Goal: Transaction & Acquisition: Purchase product/service

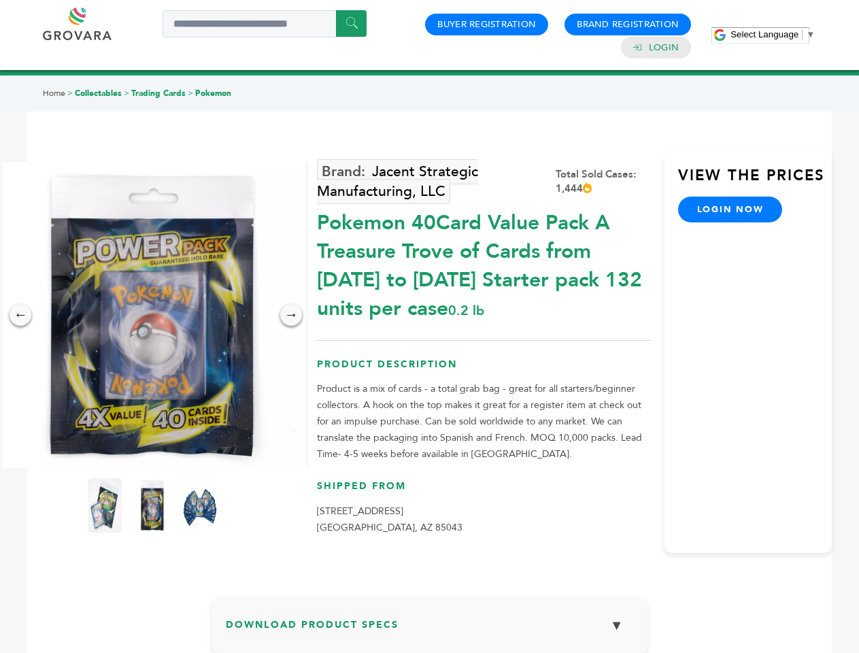
click at [773, 34] on span "Select Language" at bounding box center [765, 34] width 68 height 10
click at [152, 315] on img at bounding box center [152, 315] width 306 height 306
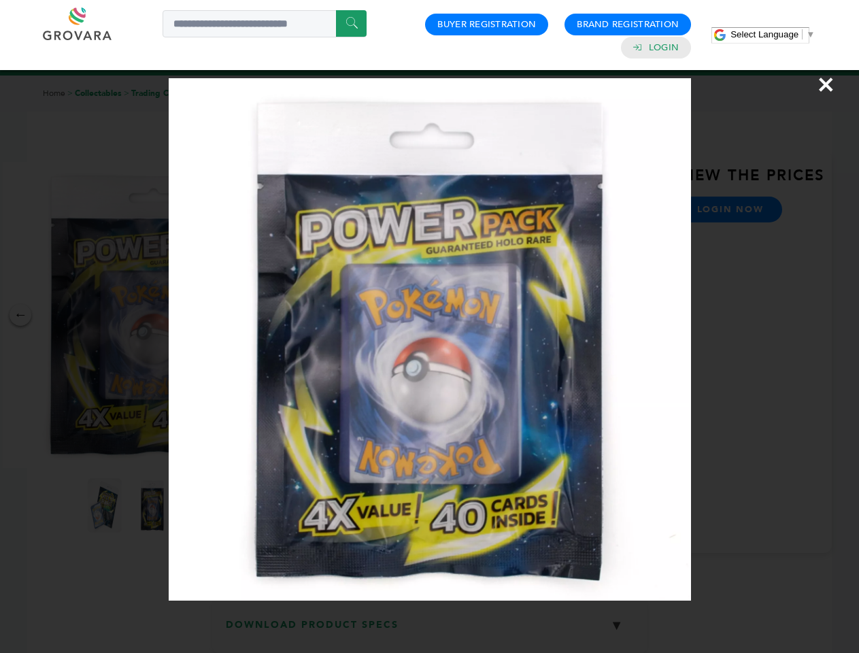
click at [20, 315] on div "×" at bounding box center [429, 326] width 859 height 653
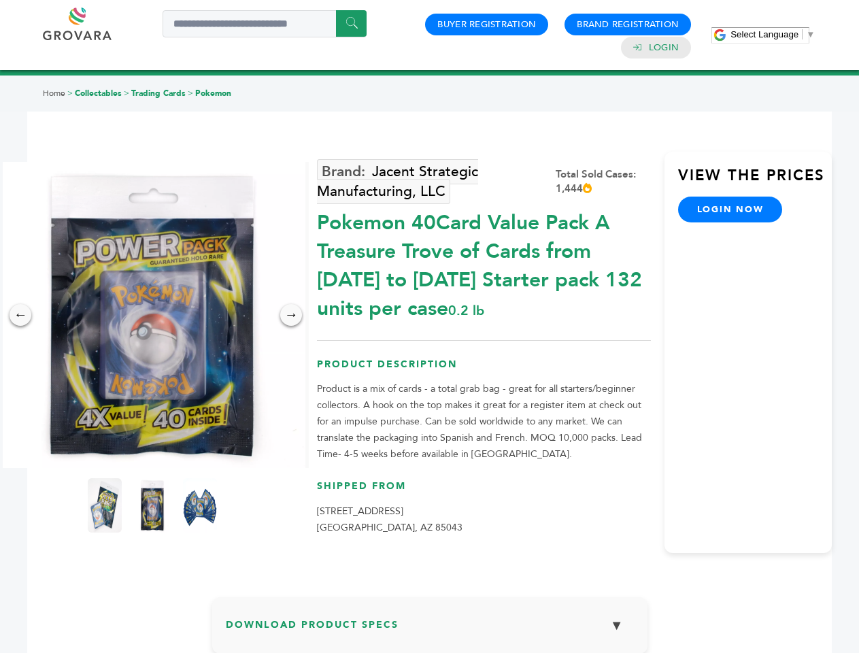
click at [291, 315] on div "→" at bounding box center [291, 315] width 22 height 22
click at [105, 505] on img at bounding box center [105, 505] width 34 height 54
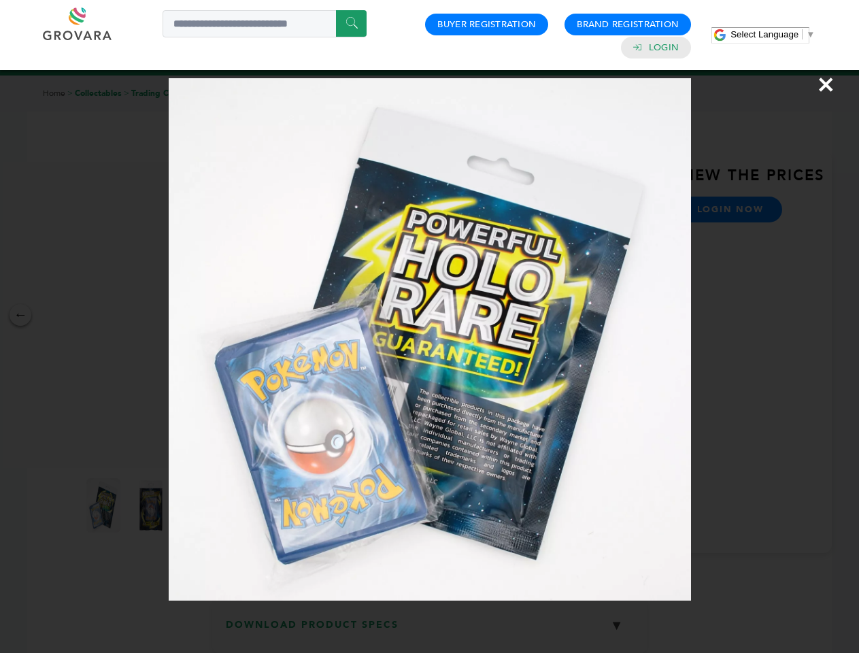
click at [152, 505] on div "×" at bounding box center [429, 326] width 859 height 653
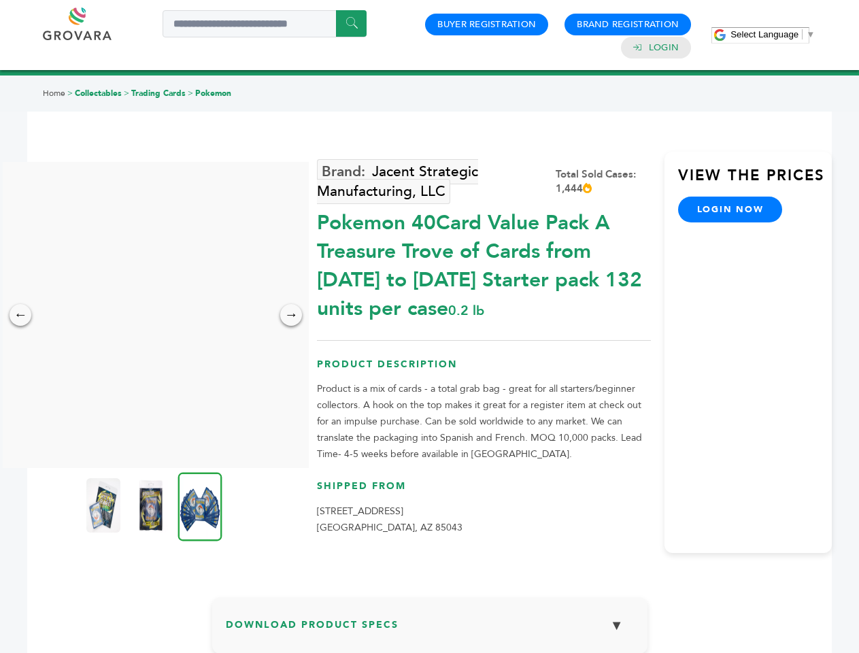
click at [200, 505] on img at bounding box center [200, 506] width 44 height 69
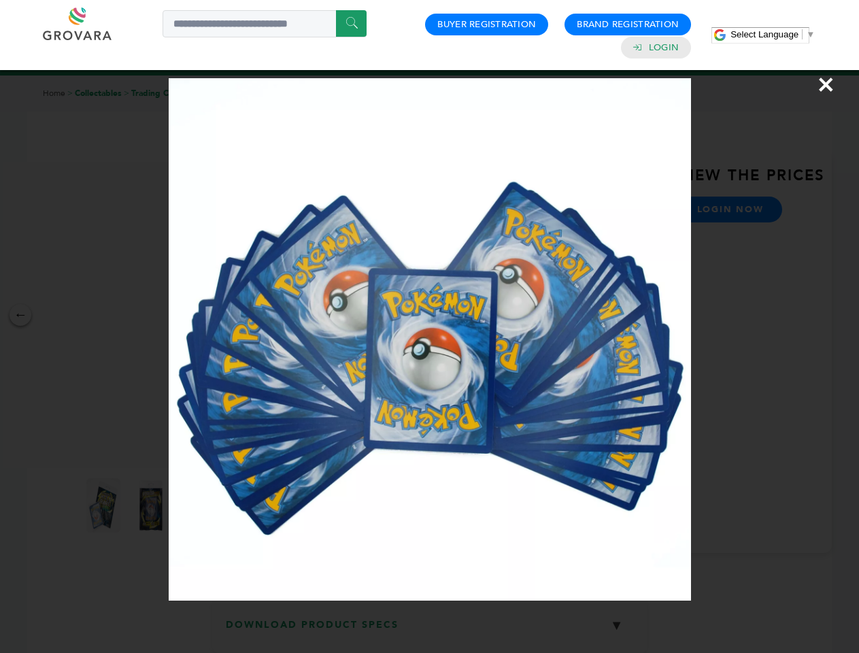
click at [430, 631] on div "×" at bounding box center [429, 326] width 859 height 653
